Goal: Check status: Check status

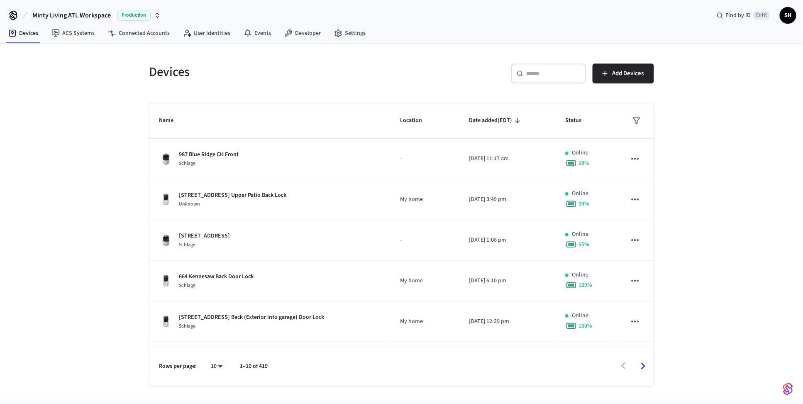
click at [549, 72] on input "text" at bounding box center [554, 73] width 54 height 8
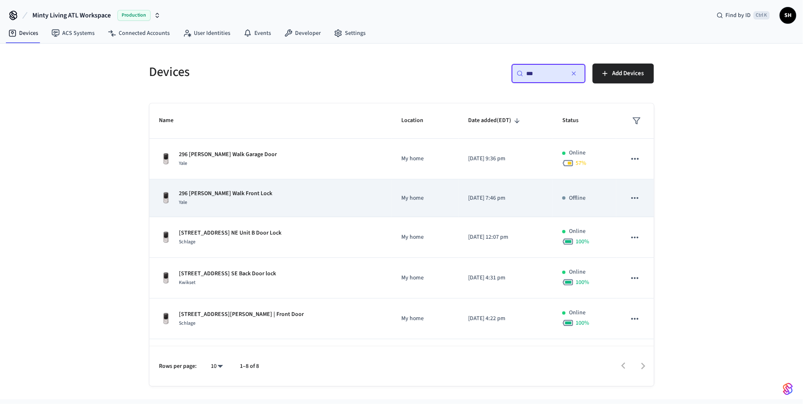
type input "***"
click at [309, 194] on div "[STREET_ADDRESS][PERSON_NAME] Front Lock Yale" at bounding box center [270, 197] width 222 height 17
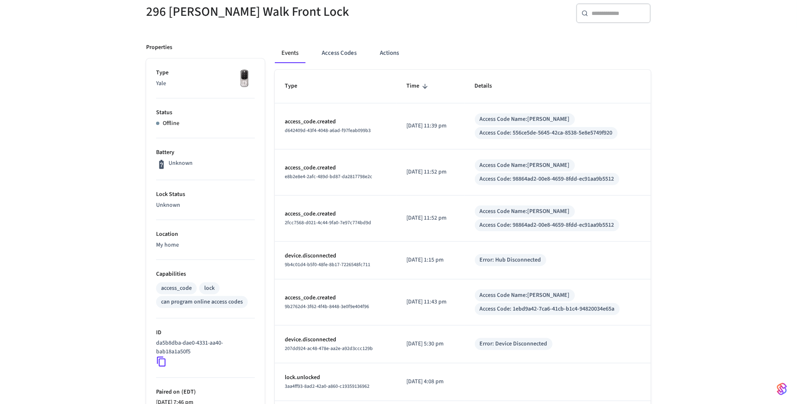
scroll to position [83, 0]
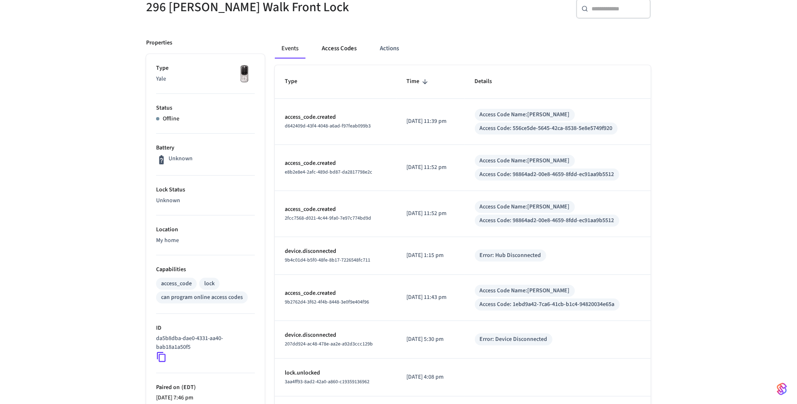
click at [344, 49] on button "Access Codes" at bounding box center [339, 49] width 48 height 20
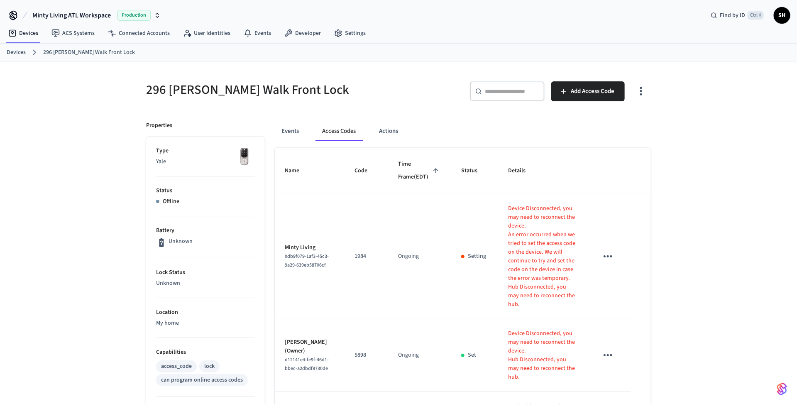
scroll to position [0, 0]
click at [295, 129] on button "Events" at bounding box center [290, 131] width 31 height 20
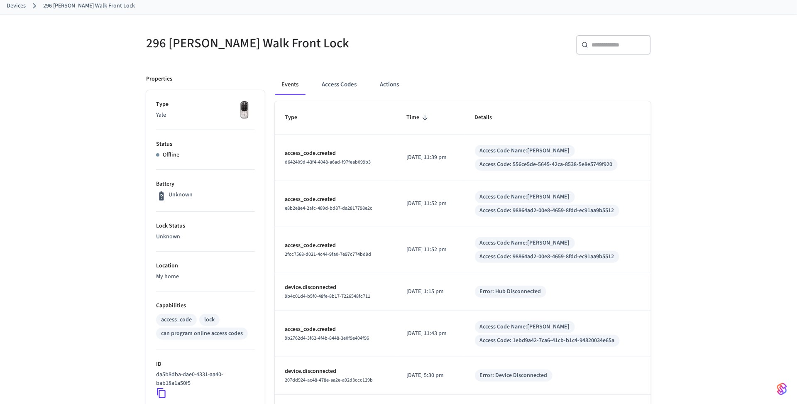
scroll to position [61, 0]
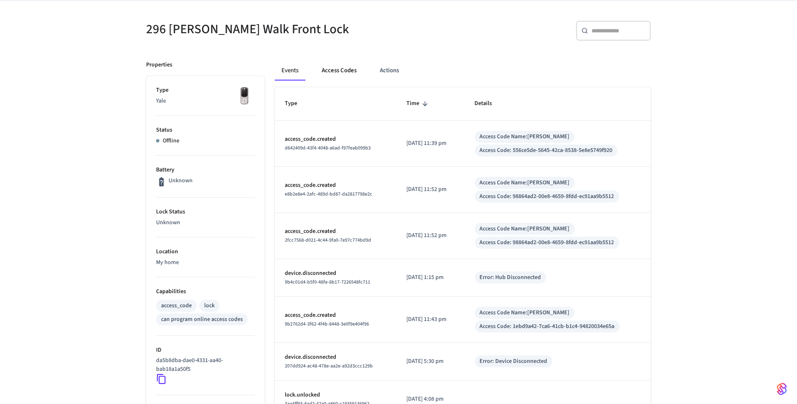
click at [338, 70] on button "Access Codes" at bounding box center [339, 71] width 48 height 20
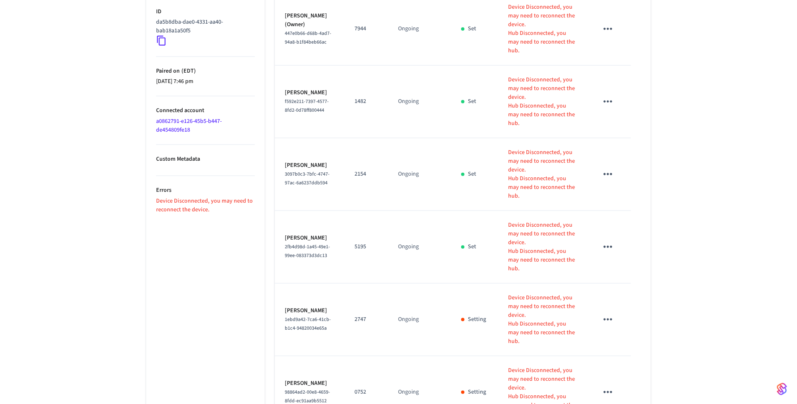
scroll to position [399, 0]
